Goal: Check status: Verify the current state of an ongoing process or item

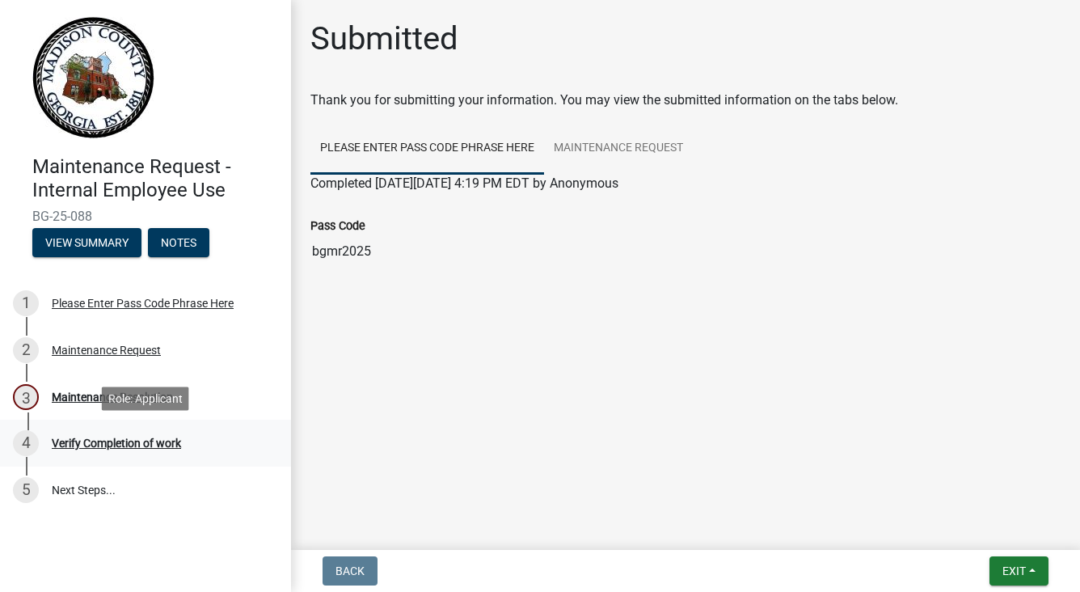
click at [117, 447] on div "Verify Completion of work" at bounding box center [116, 442] width 129 height 11
click at [116, 443] on div "Verify Completion of work" at bounding box center [116, 442] width 129 height 11
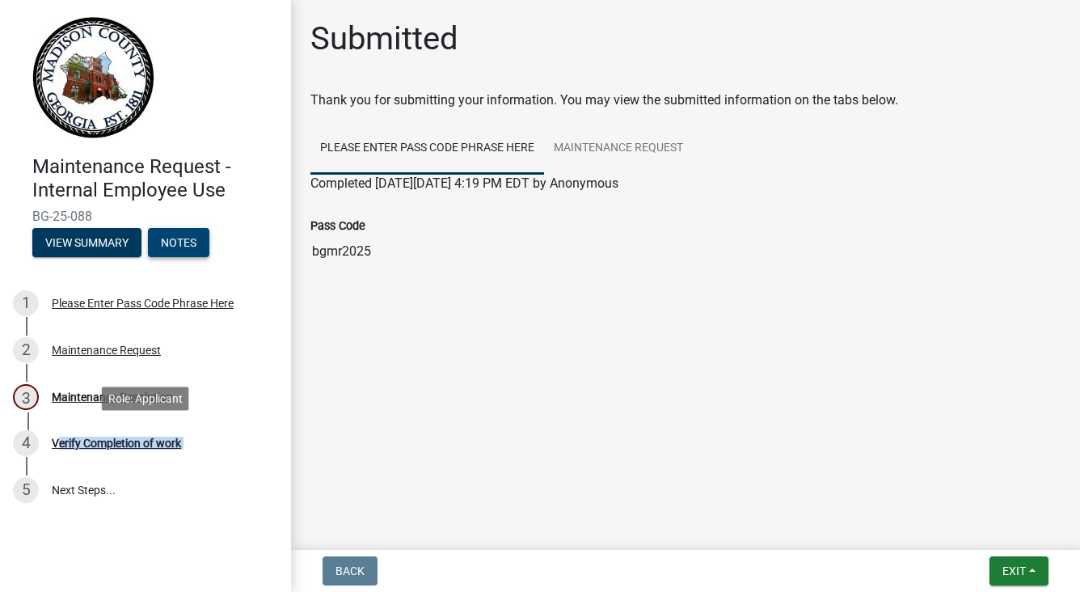
drag, startPoint x: 116, startPoint y: 443, endPoint x: 207, endPoint y: 249, distance: 214.1
click at [207, 249] on button "Notes" at bounding box center [178, 242] width 61 height 29
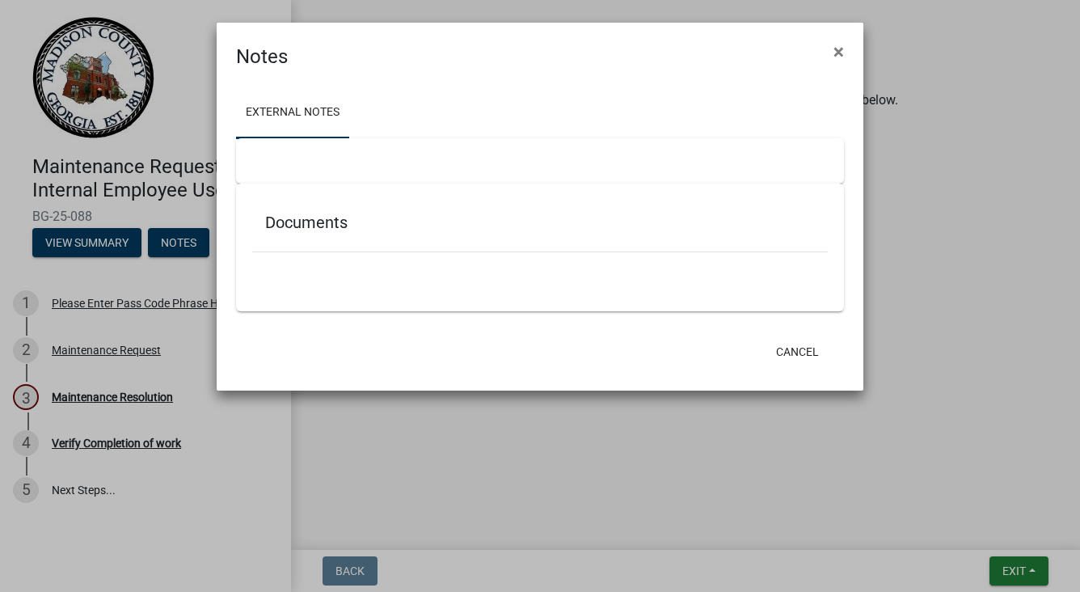
click at [113, 249] on ngb-modal-window "Notes × External Notes Documents Cancel" at bounding box center [540, 296] width 1080 height 592
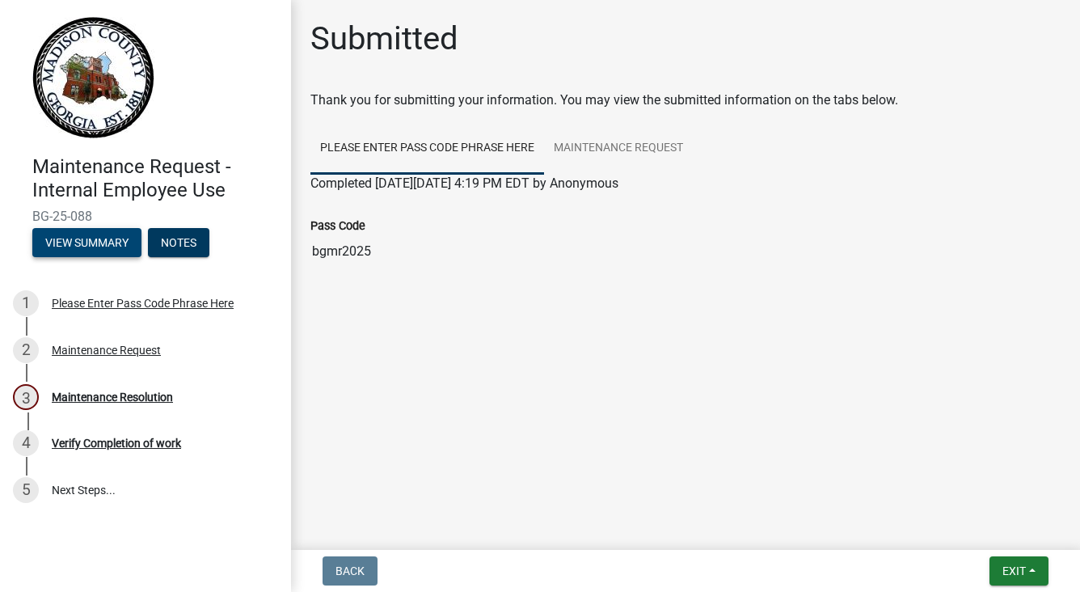
click at [113, 247] on button "View Summary" at bounding box center [86, 242] width 109 height 29
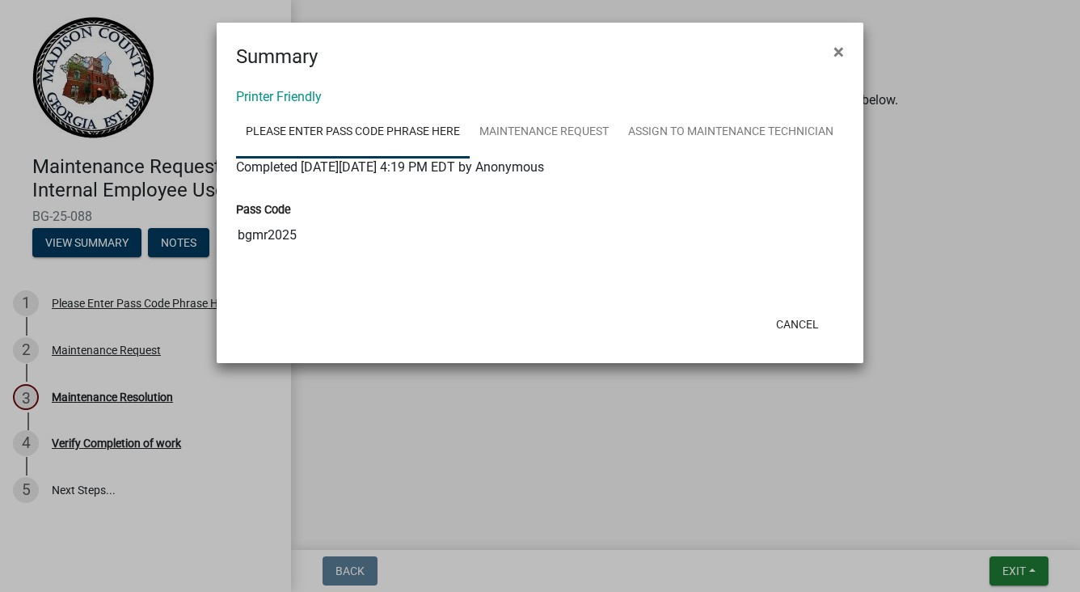
click at [163, 244] on ngb-modal-window "Summary × Printer Friendly Please Enter Pass Code Phrase Here Maintenance Reque…" at bounding box center [540, 296] width 1080 height 592
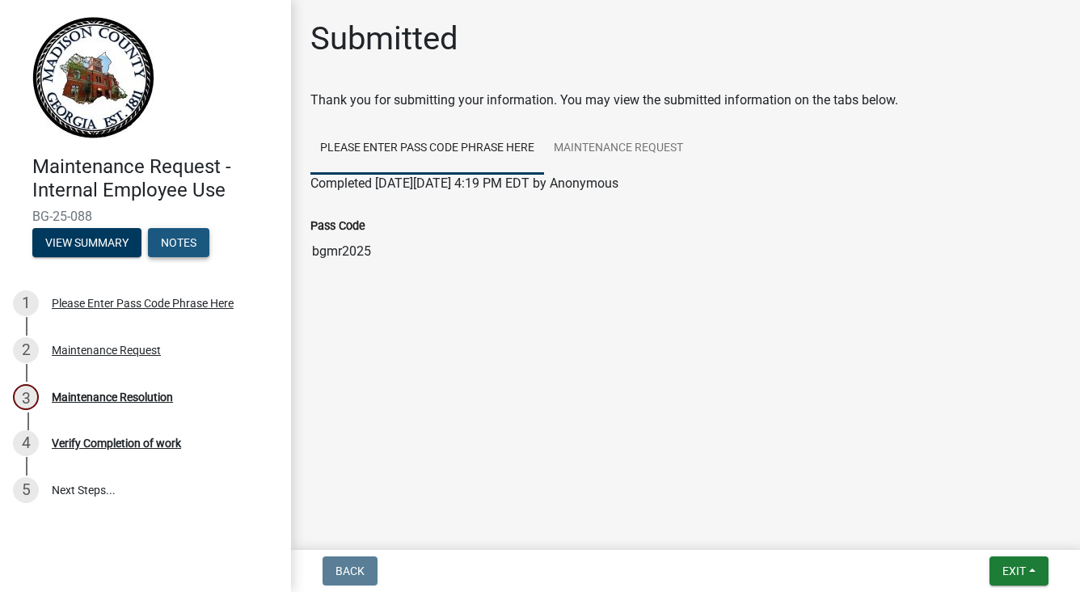
click at [163, 244] on button "Notes" at bounding box center [178, 242] width 61 height 29
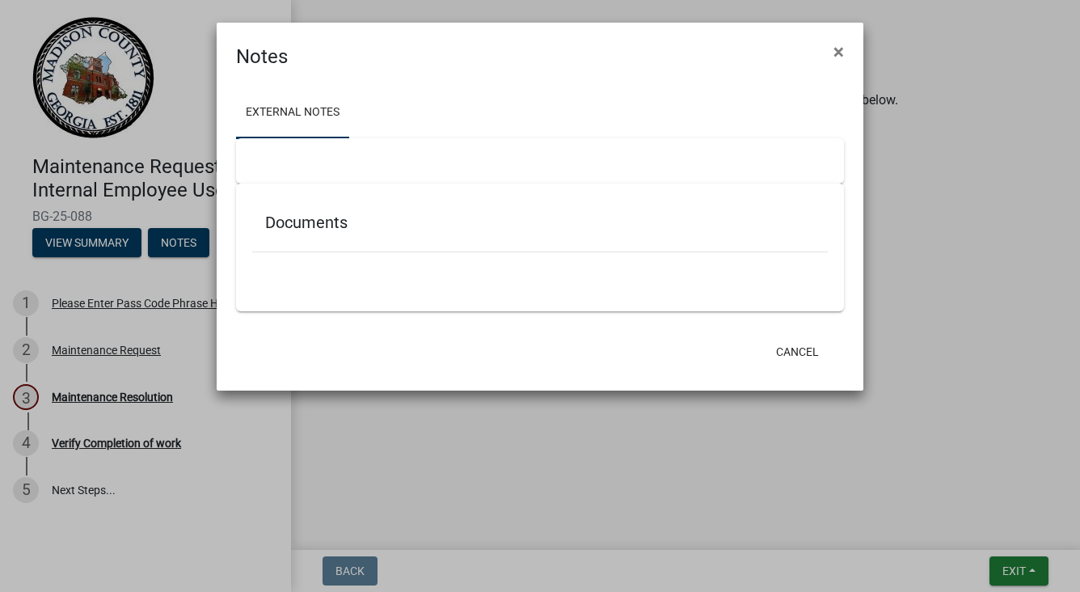
click at [271, 247] on div "Documents" at bounding box center [540, 226] width 576 height 53
click at [303, 224] on h5 "Documents" at bounding box center [540, 222] width 550 height 19
drag, startPoint x: 301, startPoint y: 169, endPoint x: 299, endPoint y: 196, distance: 27.5
click at [301, 170] on div at bounding box center [540, 160] width 608 height 45
click at [299, 226] on h5 "Documents" at bounding box center [540, 222] width 550 height 19
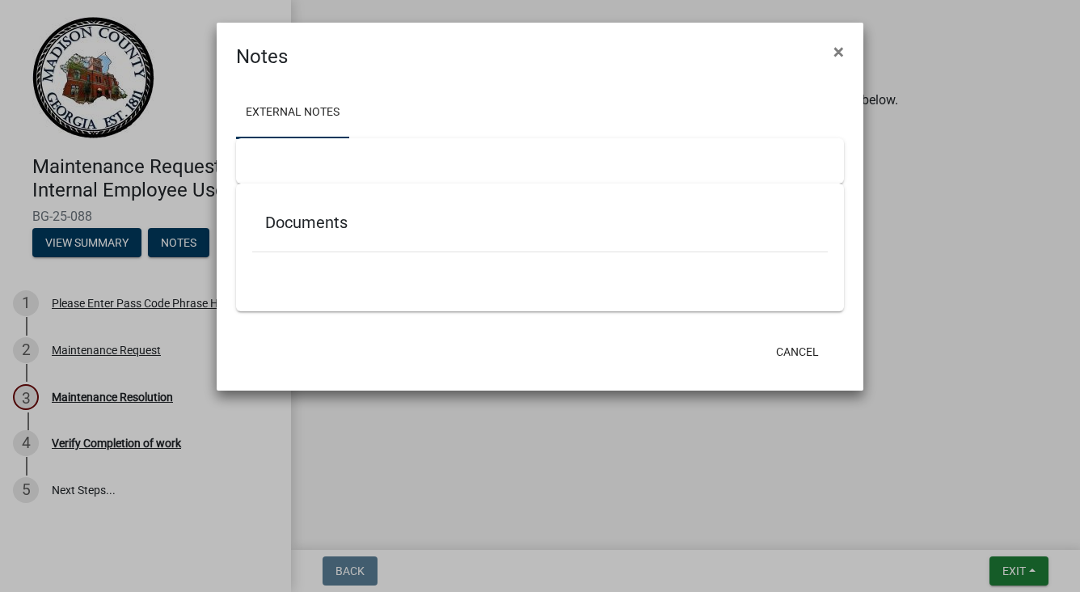
click at [299, 221] on h5 "Documents" at bounding box center [540, 222] width 550 height 19
click at [300, 171] on div at bounding box center [540, 160] width 608 height 45
click at [291, 131] on link "External Notes" at bounding box center [292, 113] width 113 height 52
click at [291, 116] on link "External Notes" at bounding box center [292, 113] width 113 height 52
click at [291, 160] on div at bounding box center [540, 160] width 608 height 45
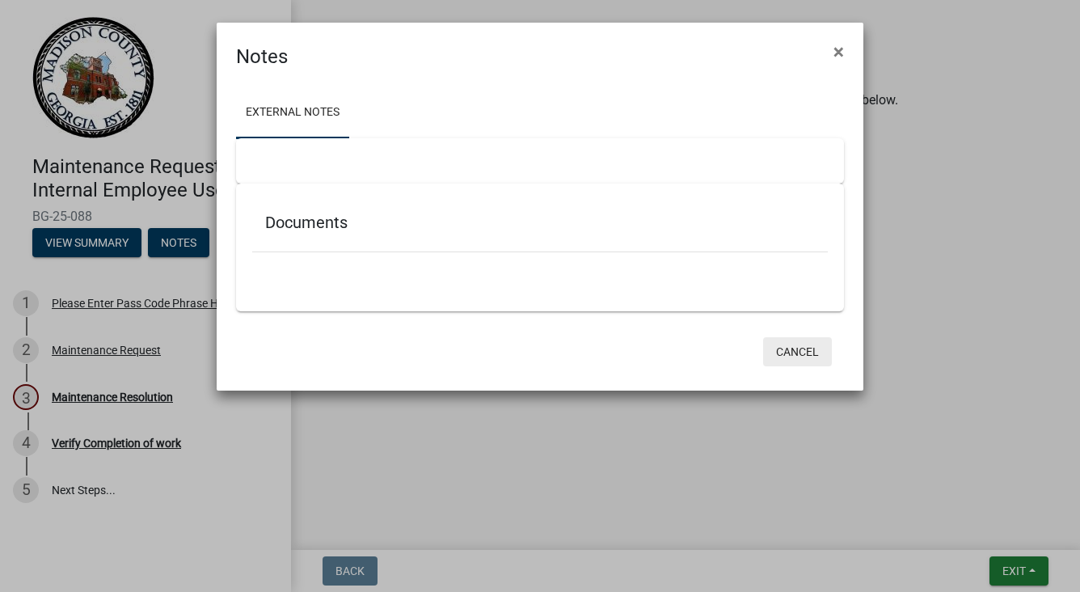
click at [802, 348] on button "Cancel" at bounding box center [797, 351] width 69 height 29
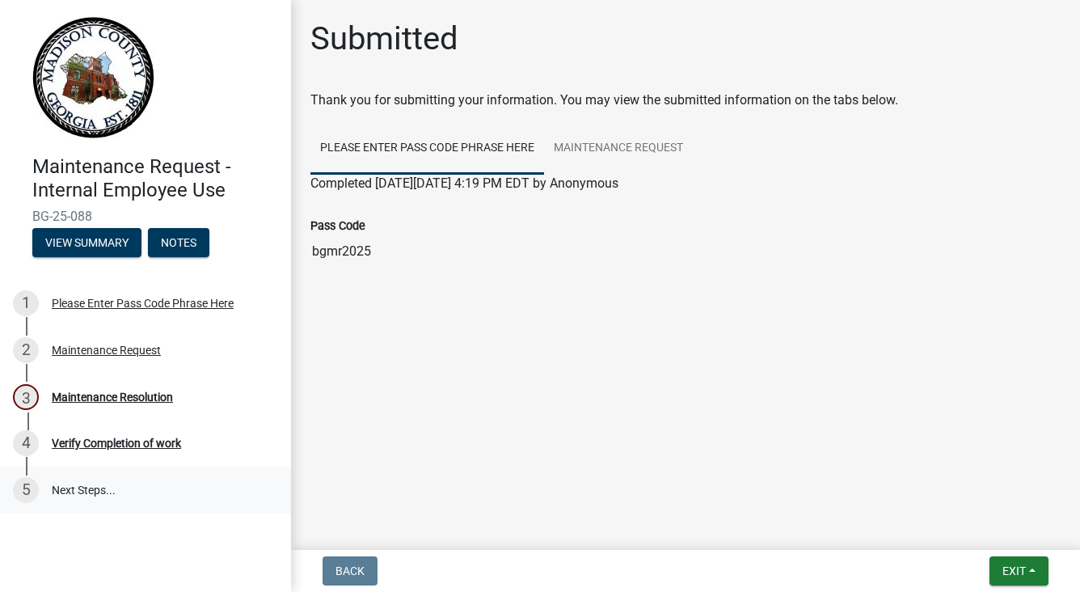
click at [80, 490] on link "5 Next Steps..." at bounding box center [145, 489] width 291 height 47
click at [86, 244] on button "View Summary" at bounding box center [86, 242] width 109 height 29
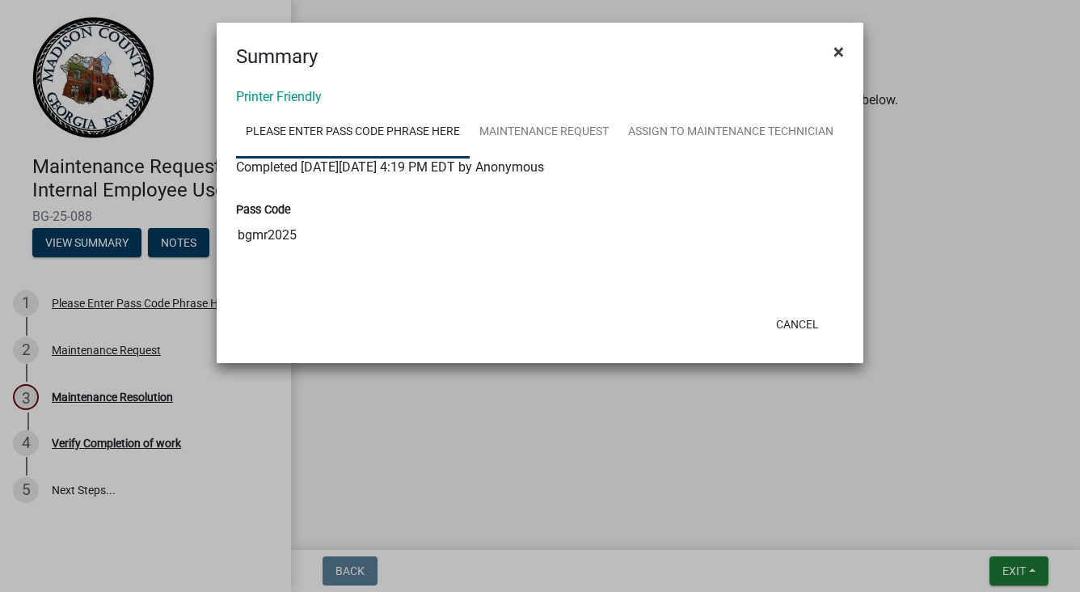
click at [833, 52] on span "×" at bounding box center [838, 51] width 11 height 23
